Goal: Information Seeking & Learning: Learn about a topic

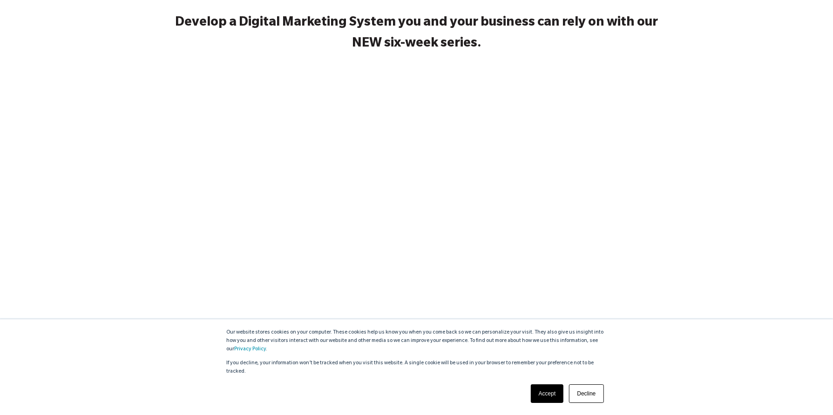
scroll to position [154, 0]
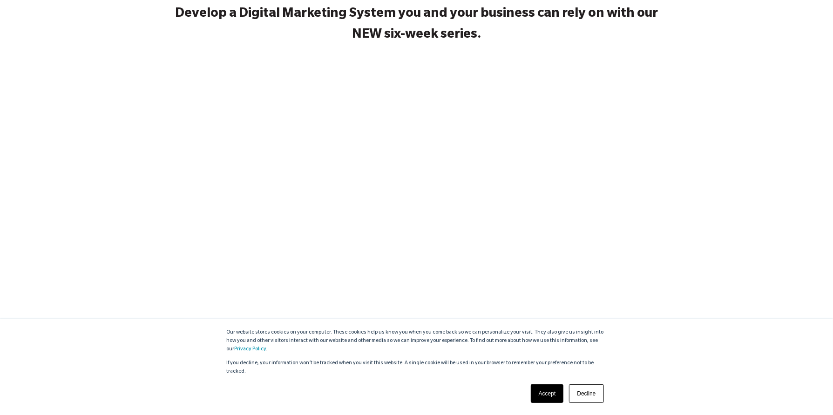
drag, startPoint x: 579, startPoint y: 393, endPoint x: 530, endPoint y: 365, distance: 57.1
click at [578, 392] on link "Decline" at bounding box center [586, 393] width 34 height 19
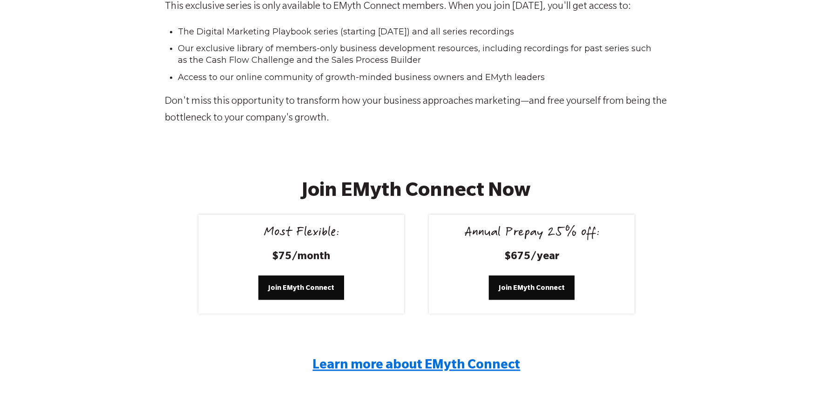
scroll to position [1641, 0]
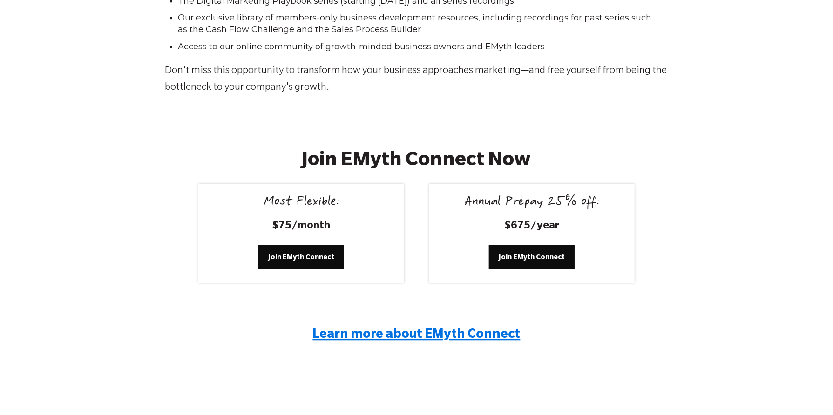
click at [357, 335] on span "Learn more about EMyth Connect" at bounding box center [417, 336] width 208 height 14
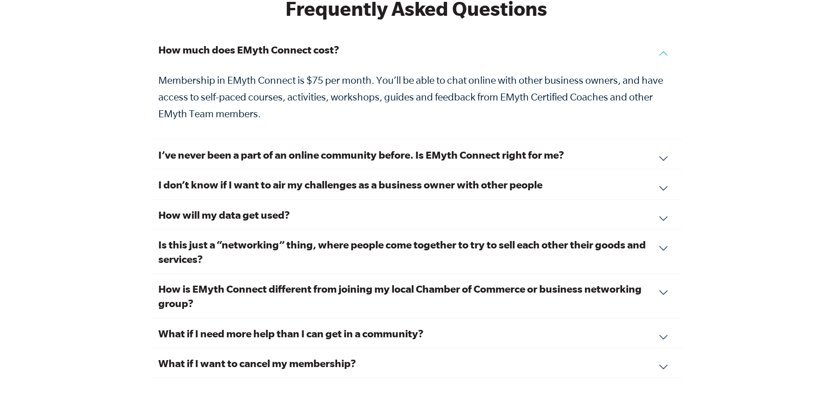
scroll to position [3179, 0]
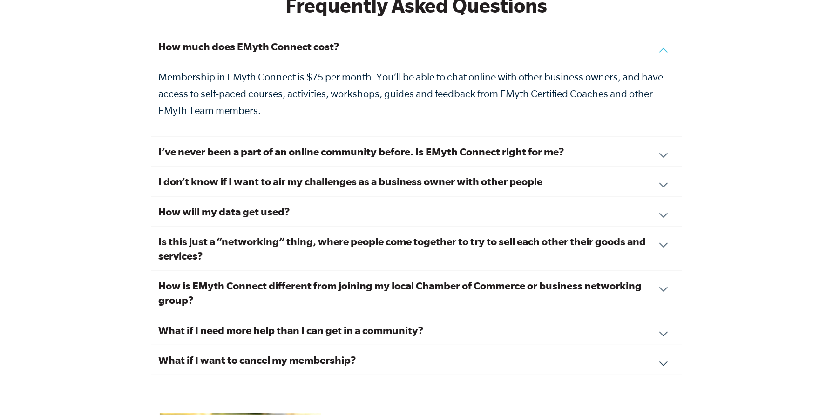
click at [173, 234] on h3 "Is this just a “networking” thing, where people come together to try to sell ea…" at bounding box center [417, 248] width 516 height 29
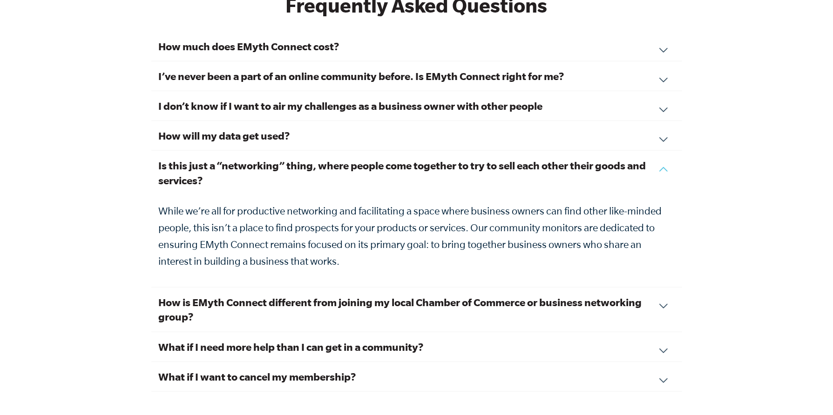
click at [175, 163] on h3 "Is this just a “networking” thing, where people come together to try to sell ea…" at bounding box center [417, 172] width 516 height 29
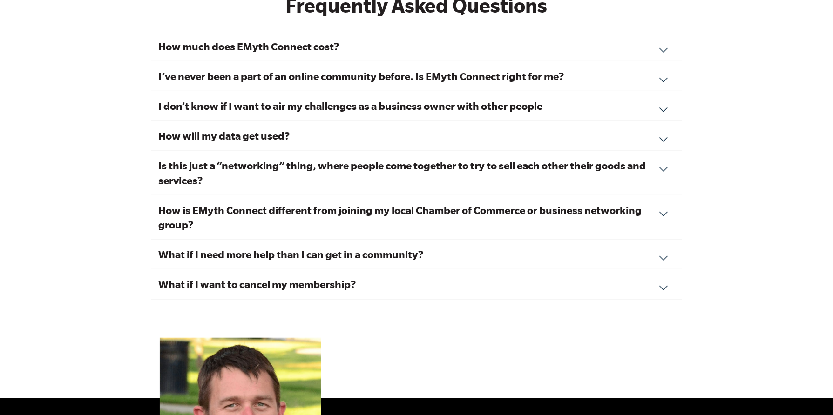
click at [158, 201] on div "How is EMyth Connect different from joining my local Chamber of Commerce or bus…" at bounding box center [416, 217] width 531 height 44
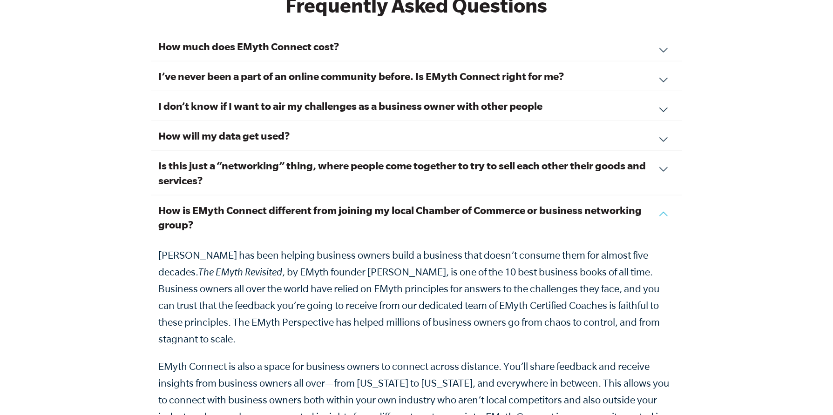
click at [158, 201] on div "How is EMyth Connect different from joining my local Chamber of Commerce or bus…" at bounding box center [416, 335] width 531 height 281
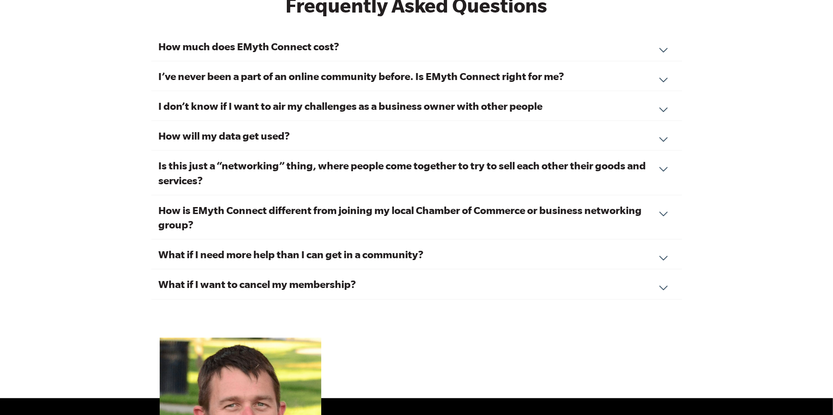
click at [175, 277] on h3 "What if I want to cancel my membership?" at bounding box center [417, 284] width 516 height 14
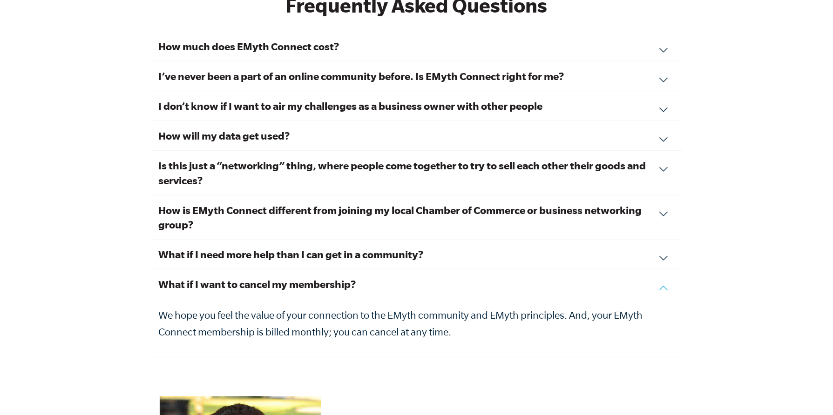
click at [170, 277] on h3 "What if I want to cancel my membership?" at bounding box center [417, 284] width 516 height 14
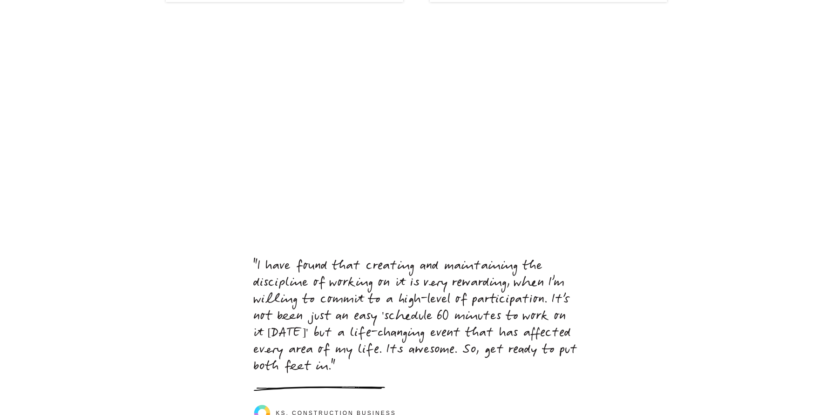
scroll to position [3949, 0]
